Goal: Task Accomplishment & Management: Complete application form

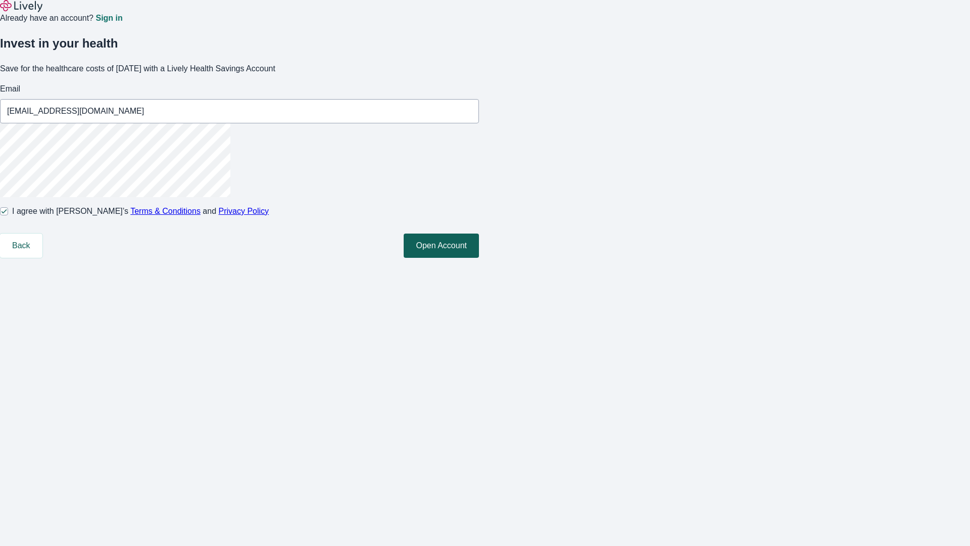
click at [479, 258] on button "Open Account" at bounding box center [441, 246] width 75 height 24
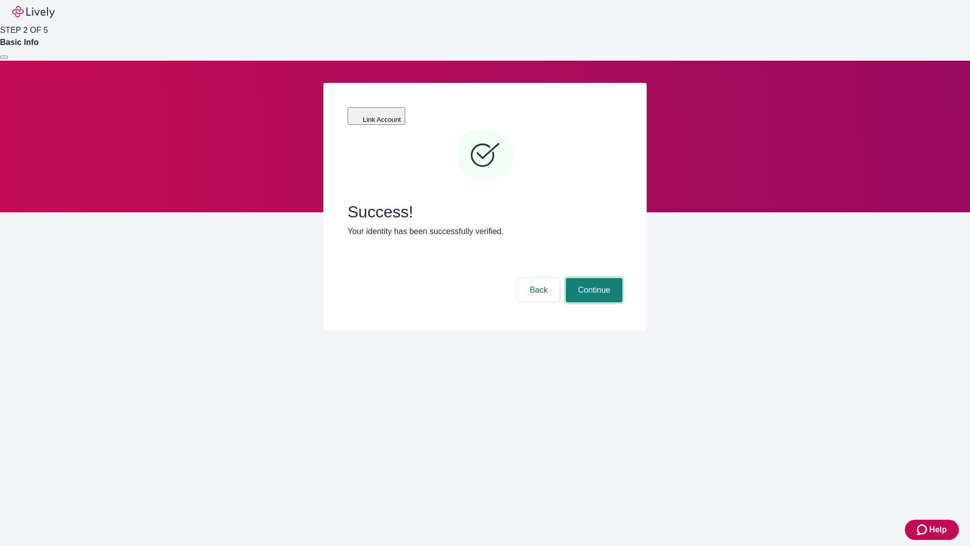
click at [593, 278] on button "Continue" at bounding box center [594, 290] width 57 height 24
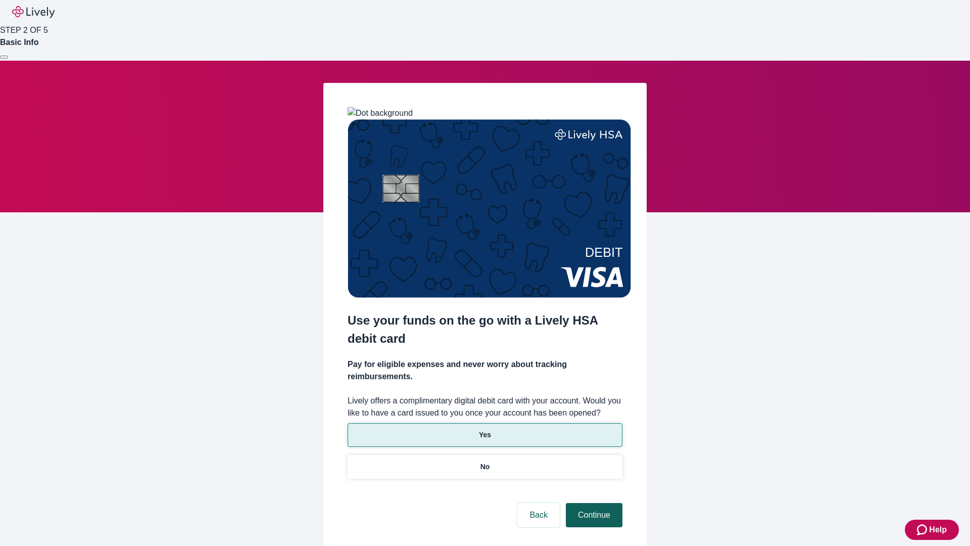
click at [485, 430] on p "Yes" at bounding box center [485, 435] width 12 height 11
click at [593, 503] on button "Continue" at bounding box center [594, 515] width 57 height 24
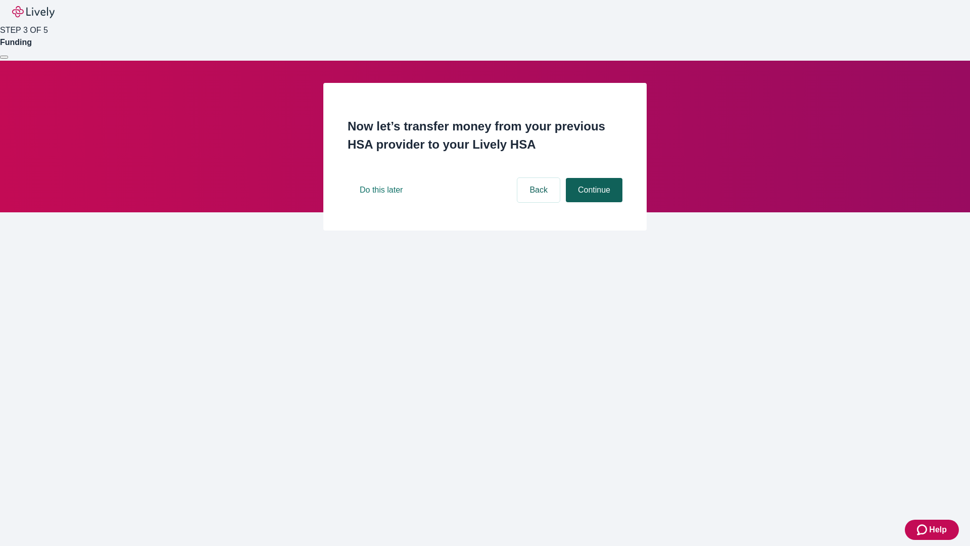
click at [593, 202] on button "Continue" at bounding box center [594, 190] width 57 height 24
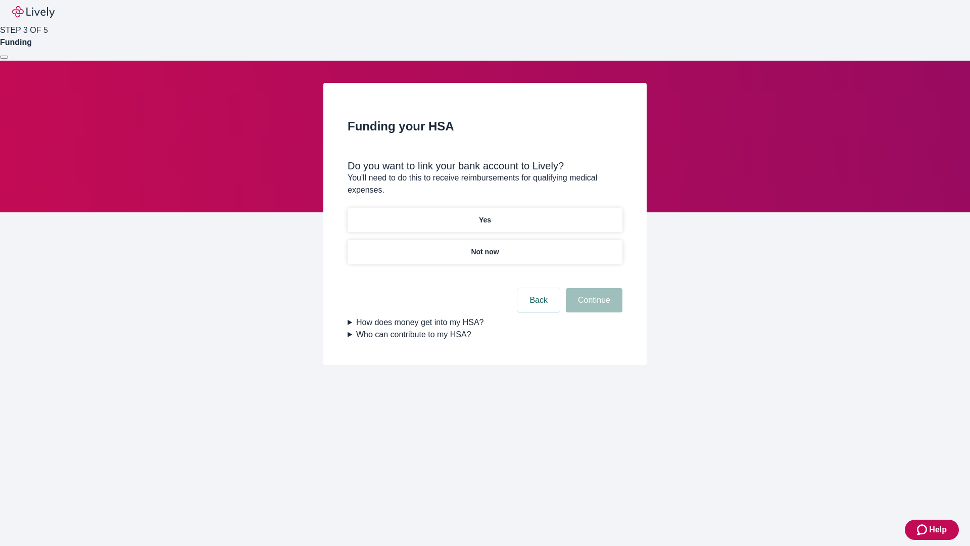
click at [485, 215] on p "Yes" at bounding box center [485, 220] width 12 height 11
click at [593, 288] on button "Continue" at bounding box center [594, 300] width 57 height 24
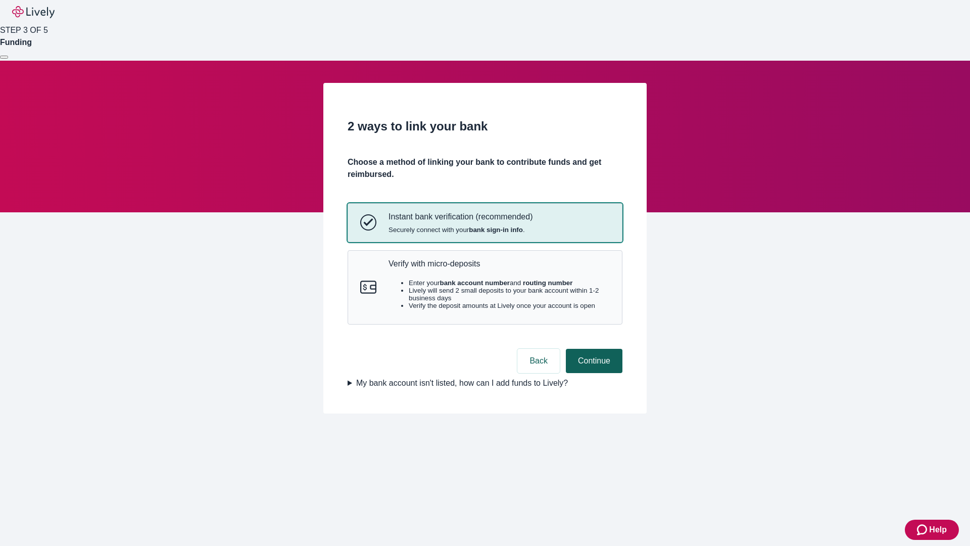
click at [499, 268] on p "Verify with micro-deposits" at bounding box center [499, 264] width 221 height 10
click at [593, 373] on button "Continue" at bounding box center [594, 361] width 57 height 24
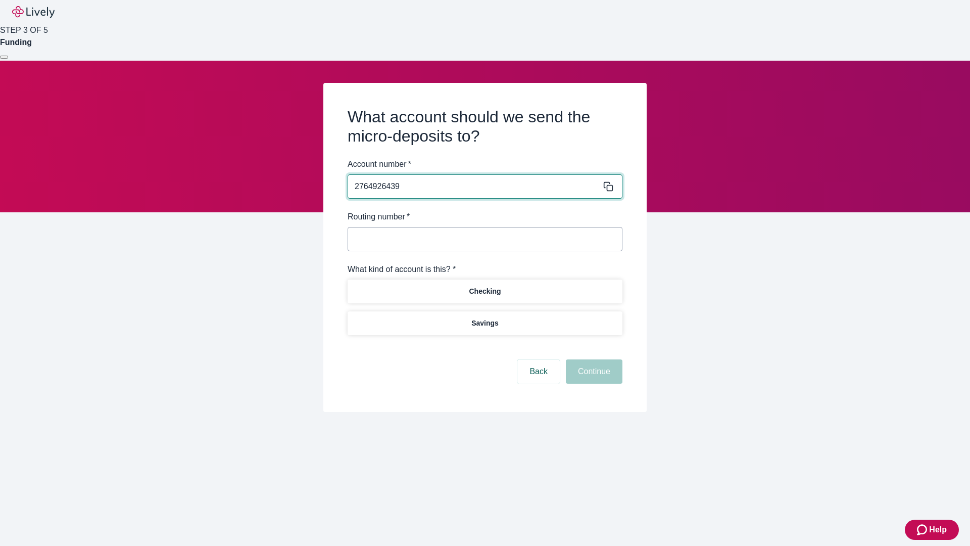
type input "2764926439"
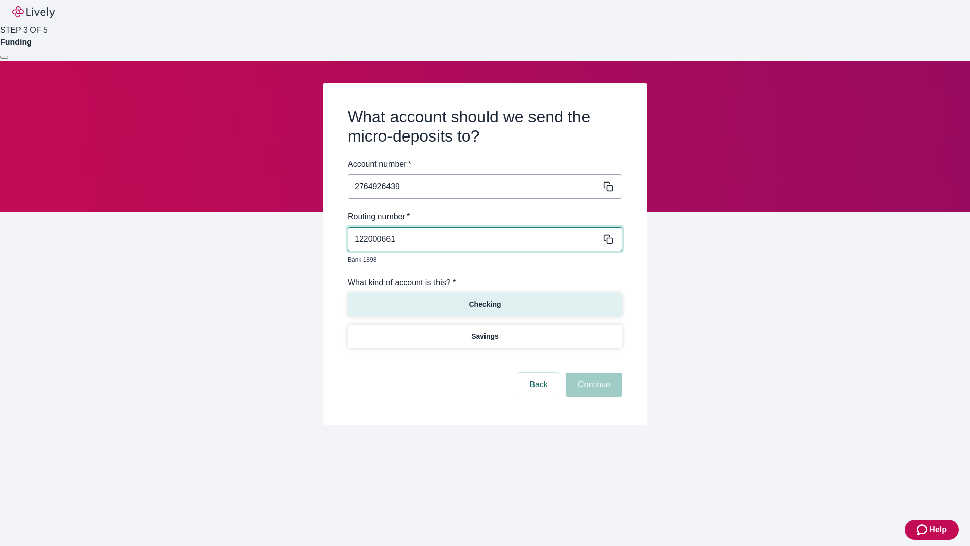
type input "122000661"
click at [485, 299] on p "Checking" at bounding box center [485, 304] width 32 height 11
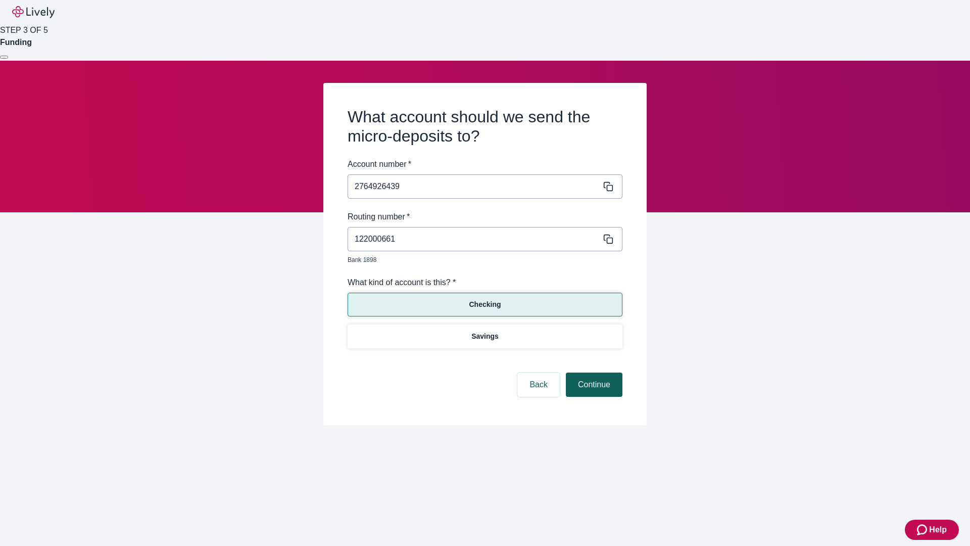
click at [593, 373] on button "Continue" at bounding box center [594, 385] width 57 height 24
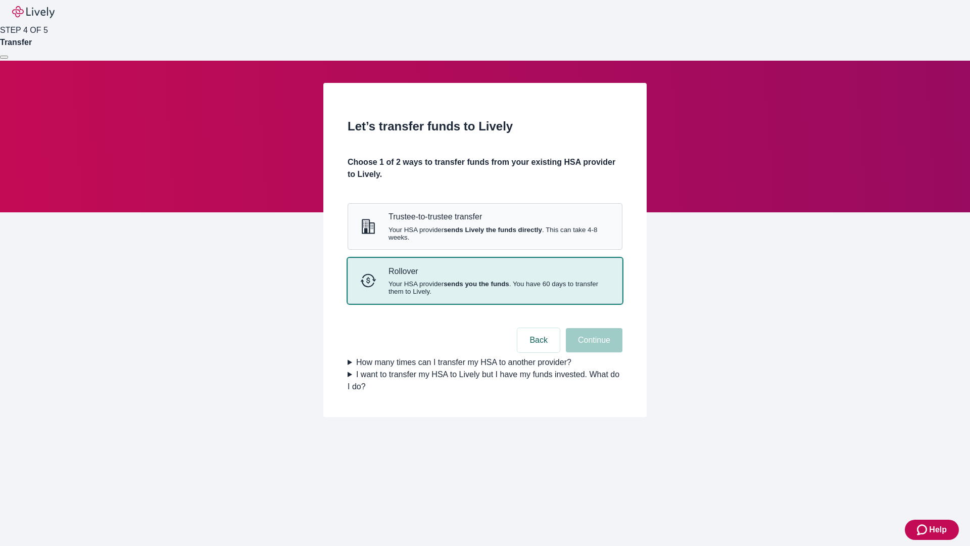
click at [485, 288] on strong "sends you the funds" at bounding box center [477, 284] width 66 height 8
click at [593, 352] on button "Continue" at bounding box center [594, 340] width 57 height 24
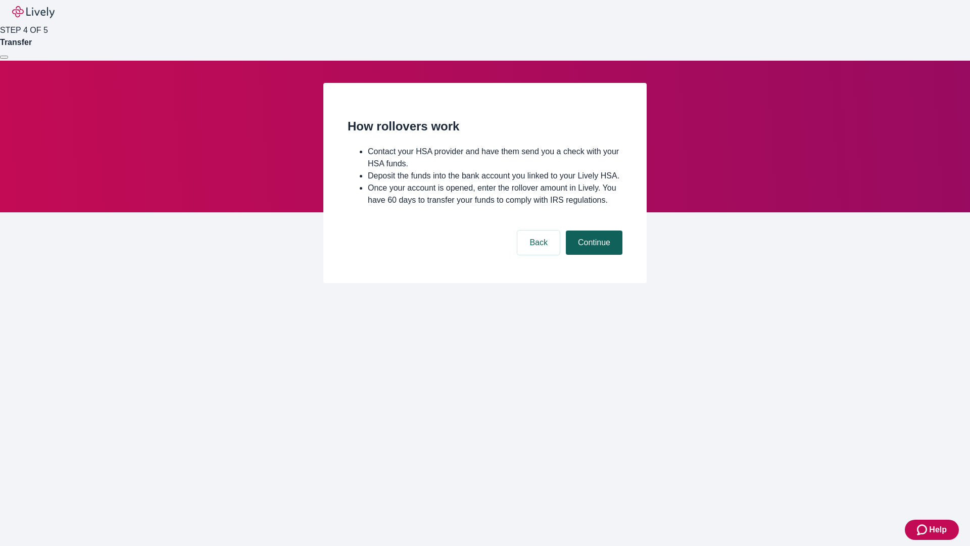
click at [593, 255] on button "Continue" at bounding box center [594, 242] width 57 height 24
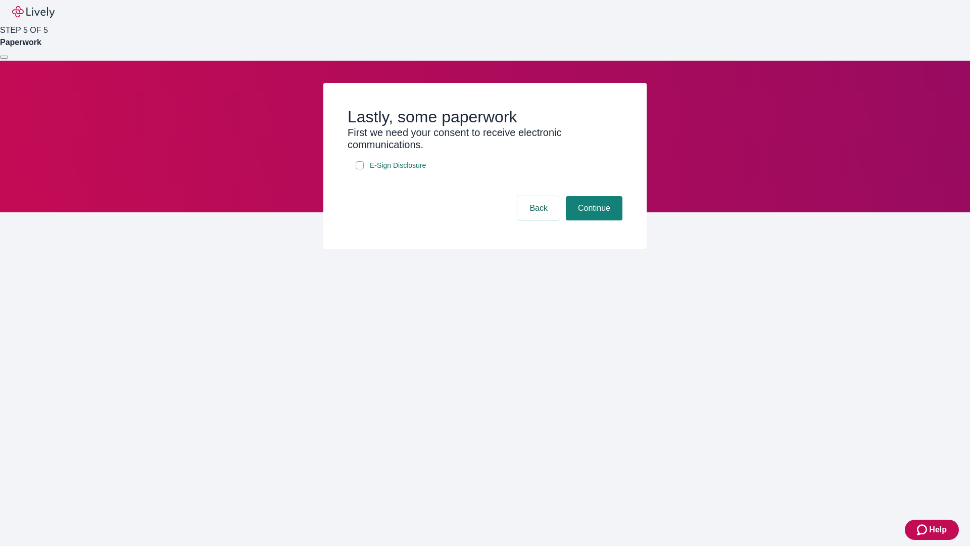
click at [360, 169] on input "E-Sign Disclosure" at bounding box center [360, 165] width 8 height 8
checkbox input "true"
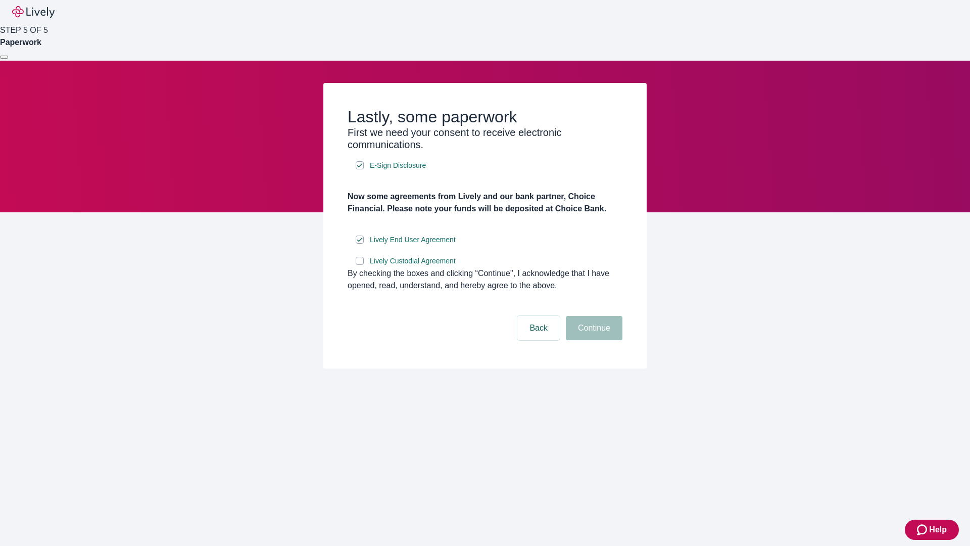
click at [360, 265] on input "Lively Custodial Agreement" at bounding box center [360, 261] width 8 height 8
checkbox input "true"
click at [593, 340] on button "Continue" at bounding box center [594, 328] width 57 height 24
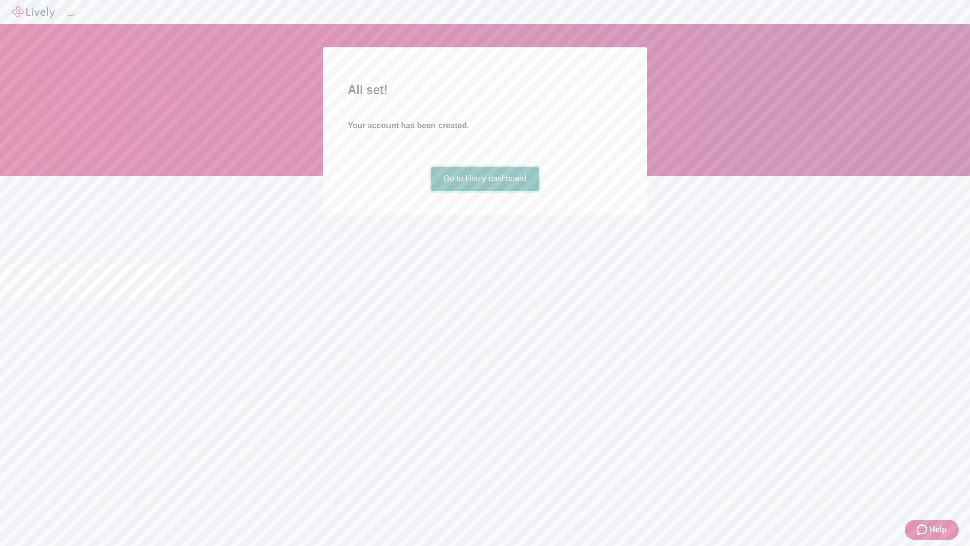
click at [485, 191] on link "Go to Lively dashboard" at bounding box center [486, 179] width 108 height 24
